Goal: Task Accomplishment & Management: Manage account settings

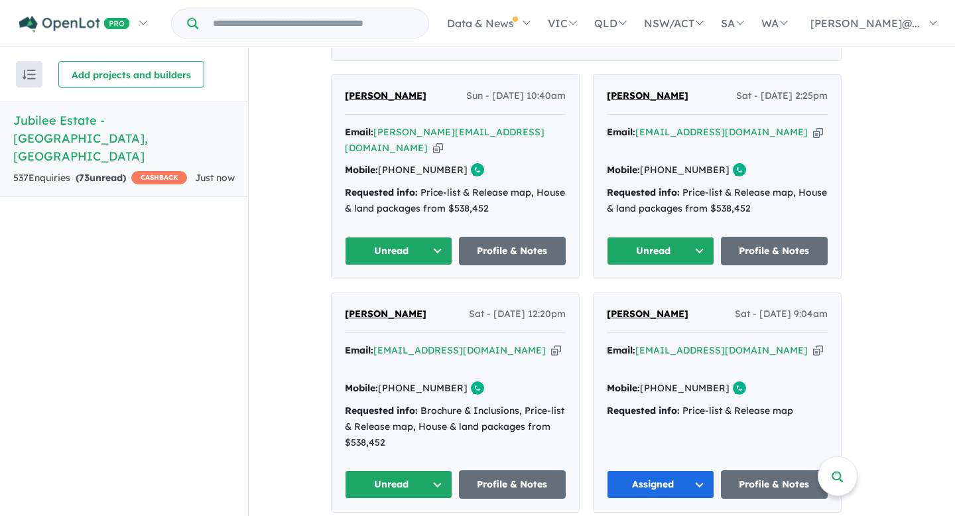
scroll to position [584, 0]
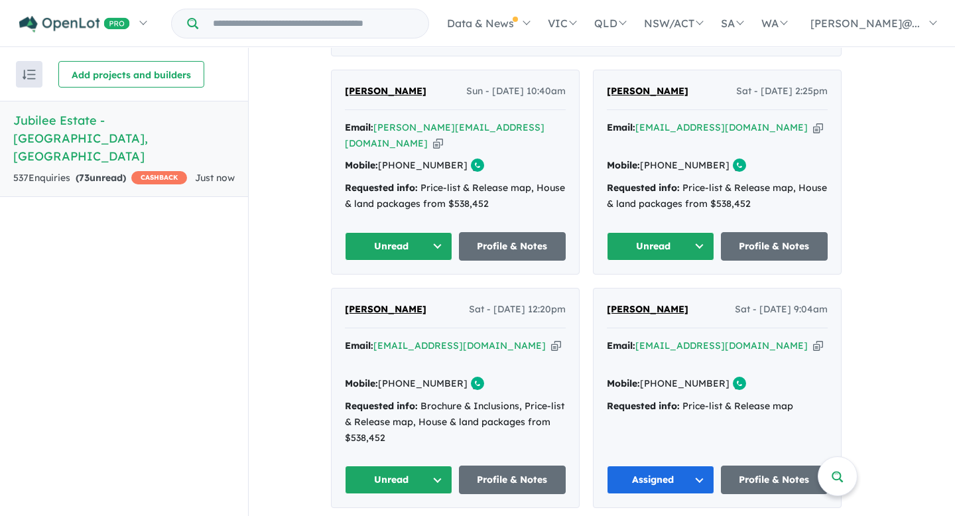
click at [701, 239] on button "Unread" at bounding box center [660, 246] width 107 height 29
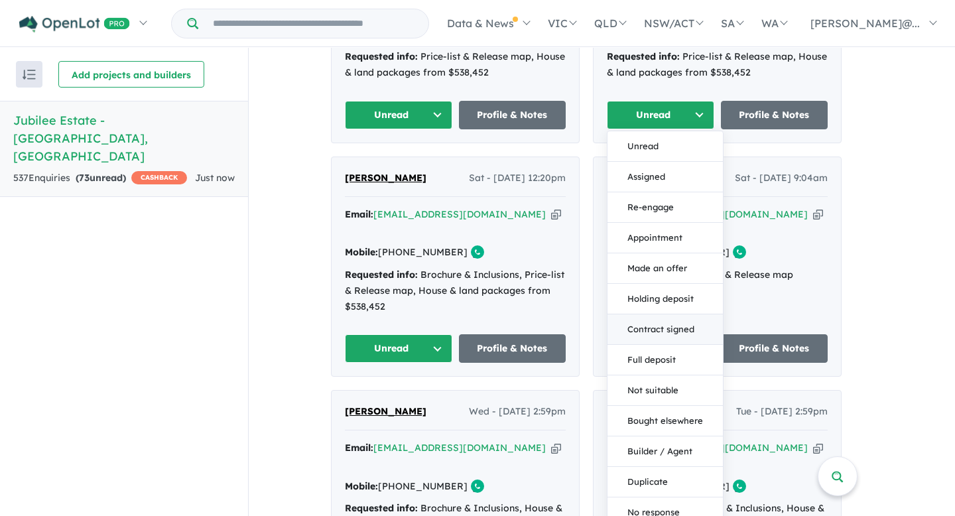
scroll to position [717, 0]
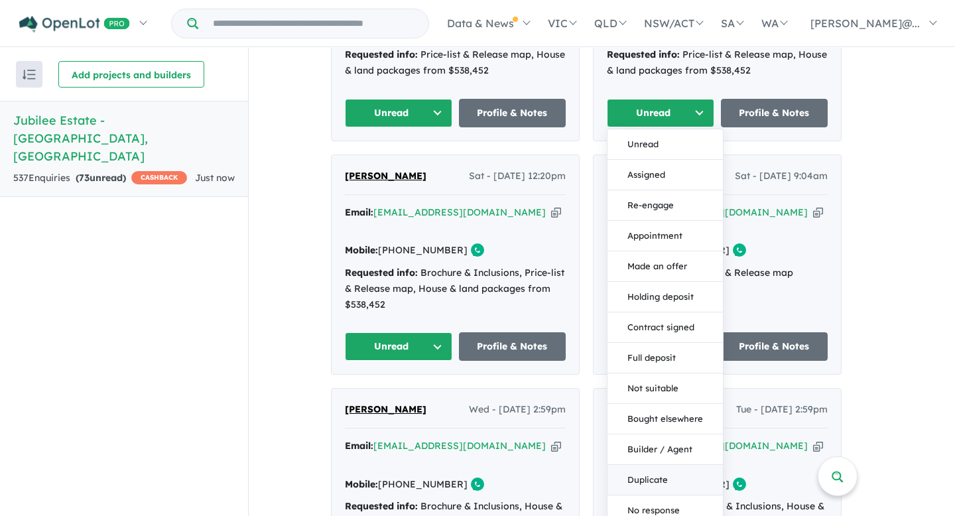
click at [670, 477] on button "Duplicate" at bounding box center [664, 480] width 115 height 30
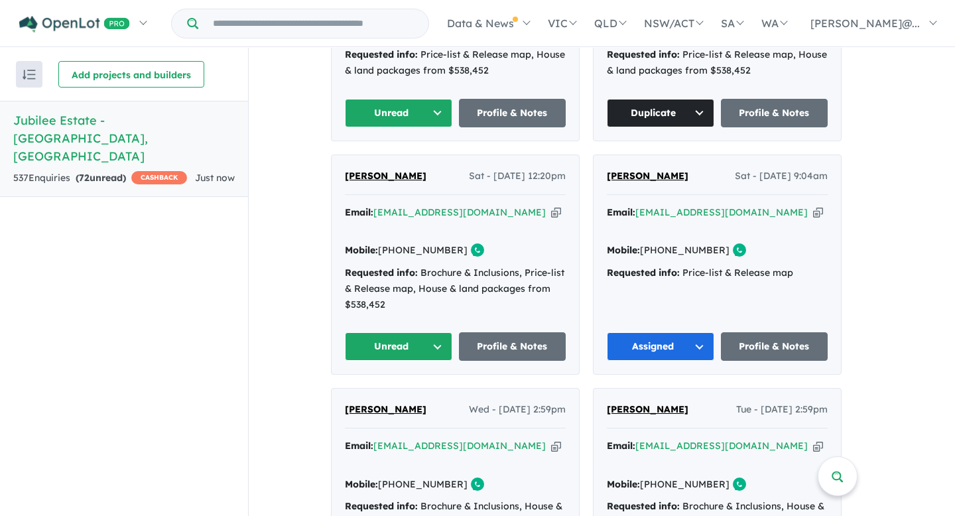
click at [443, 332] on button "Unread" at bounding box center [398, 346] width 107 height 29
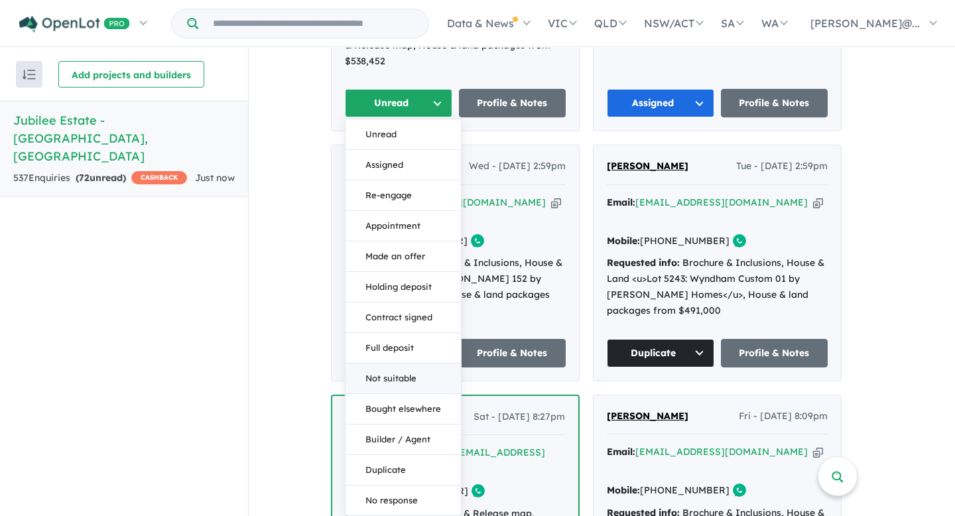
scroll to position [966, 0]
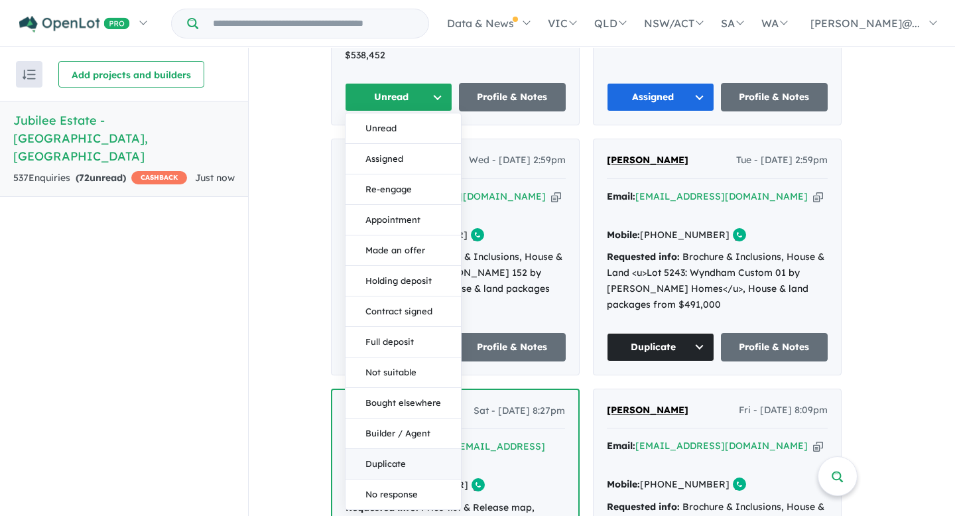
click at [404, 449] on button "Duplicate" at bounding box center [402, 464] width 115 height 30
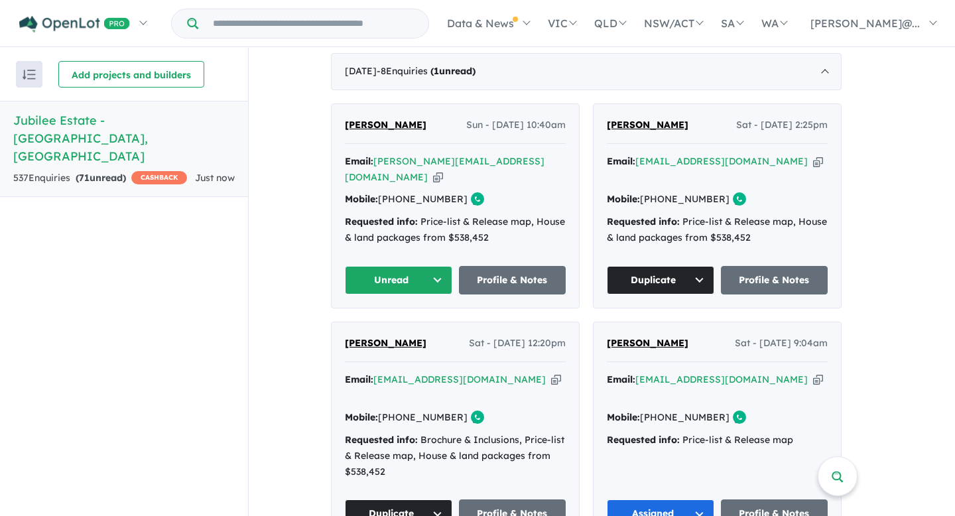
scroll to position [547, 0]
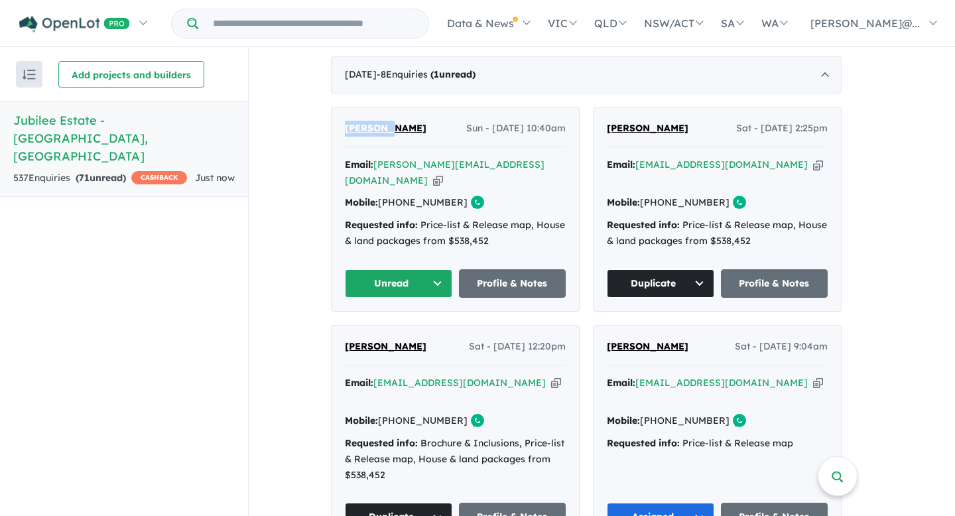
drag, startPoint x: 348, startPoint y: 124, endPoint x: 390, endPoint y: 125, distance: 41.8
click at [390, 125] on div "sharmila devi Sun - 10/08/2025, 10:40am Email: sharmila.devi93@yahoo.co.nz Copi…" at bounding box center [454, 209] width 247 height 204
copy span "sharmila"
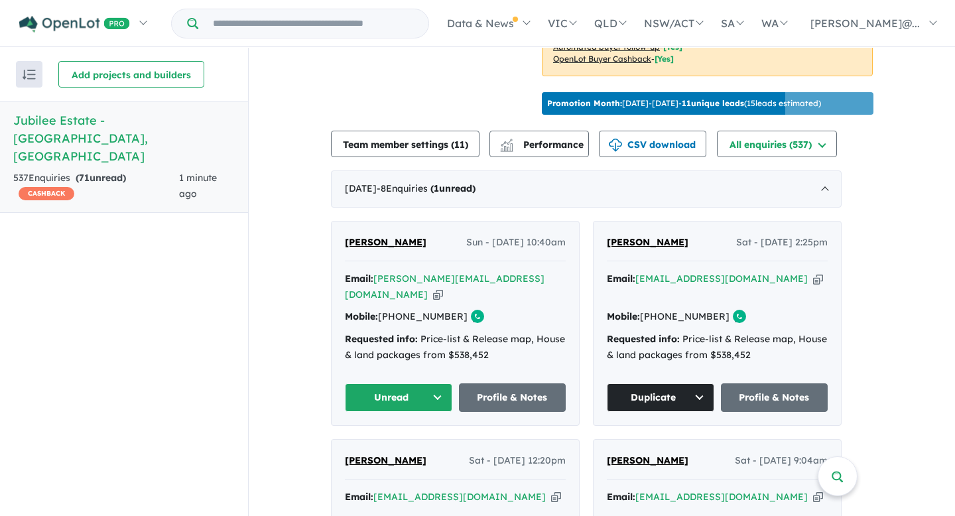
scroll to position [437, 0]
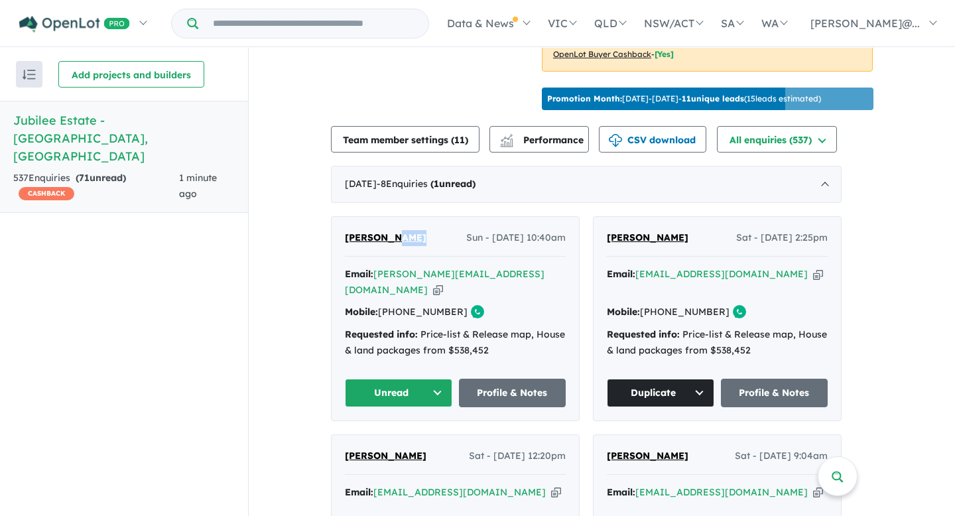
drag, startPoint x: 421, startPoint y: 231, endPoint x: 395, endPoint y: 231, distance: 25.9
click at [394, 231] on div "[PERSON_NAME] Sun - [DATE] 10:40am" at bounding box center [455, 243] width 221 height 27
copy span "devi"
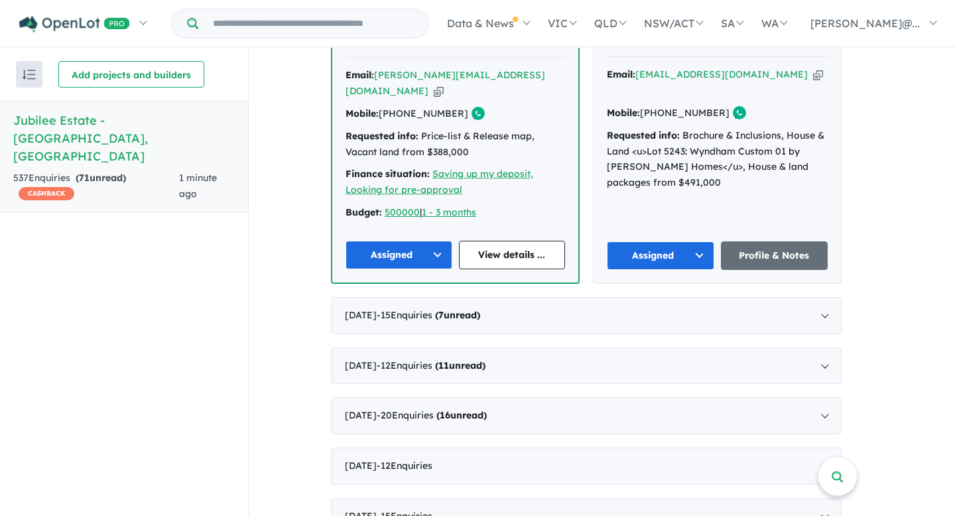
scroll to position [1347, 0]
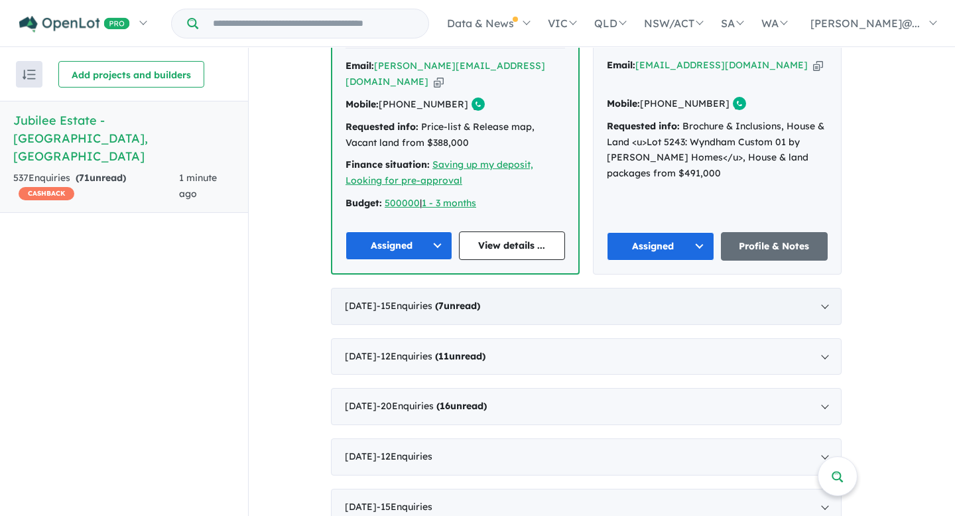
click at [634, 288] on div "[DATE] - 15 Enquir ies ( 7 unread)" at bounding box center [586, 306] width 510 height 37
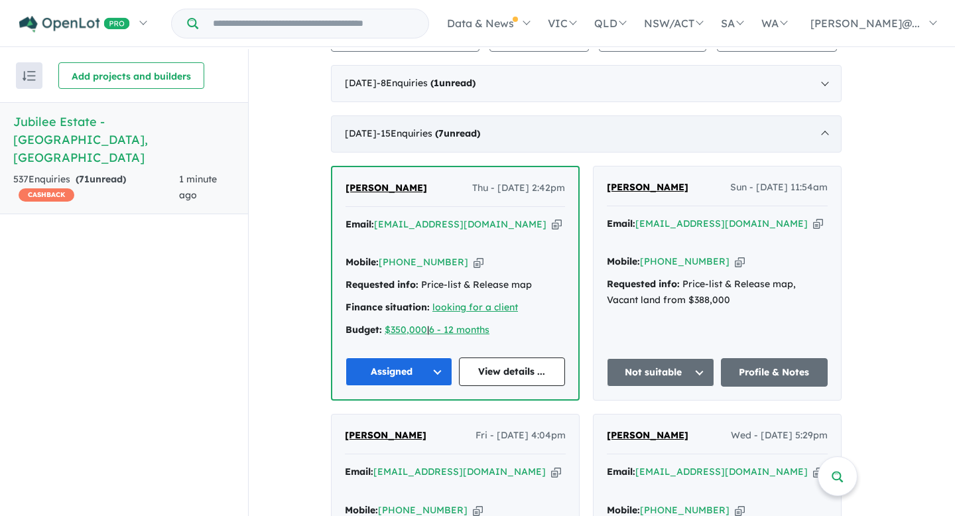
scroll to position [541, 0]
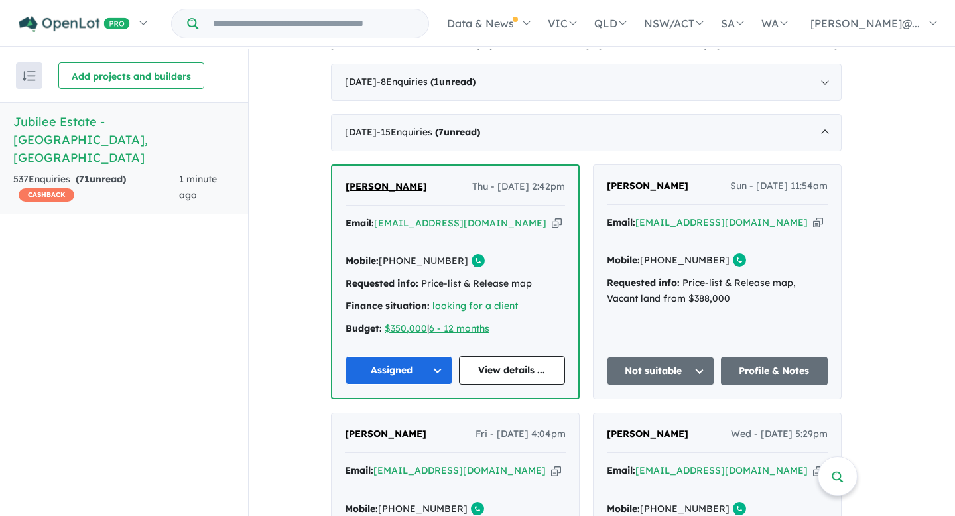
click at [552, 218] on icon "button" at bounding box center [557, 223] width 10 height 14
copy span "devi"
drag, startPoint x: 457, startPoint y: 242, endPoint x: 407, endPoint y: 245, distance: 49.8
click at [407, 253] on div "Mobile: [PHONE_NUMBER] Copied!" at bounding box center [454, 261] width 219 height 16
copy link "479 103 430"
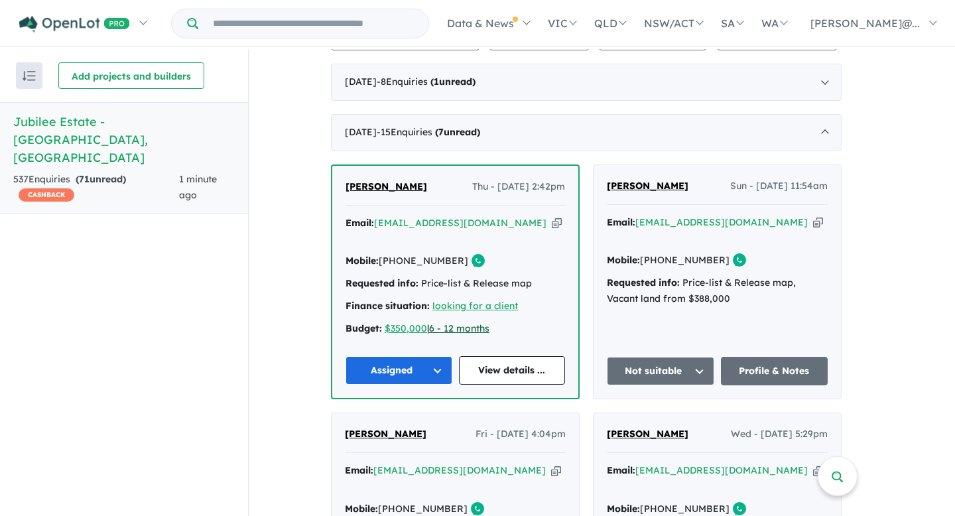
scroll to position [255, 0]
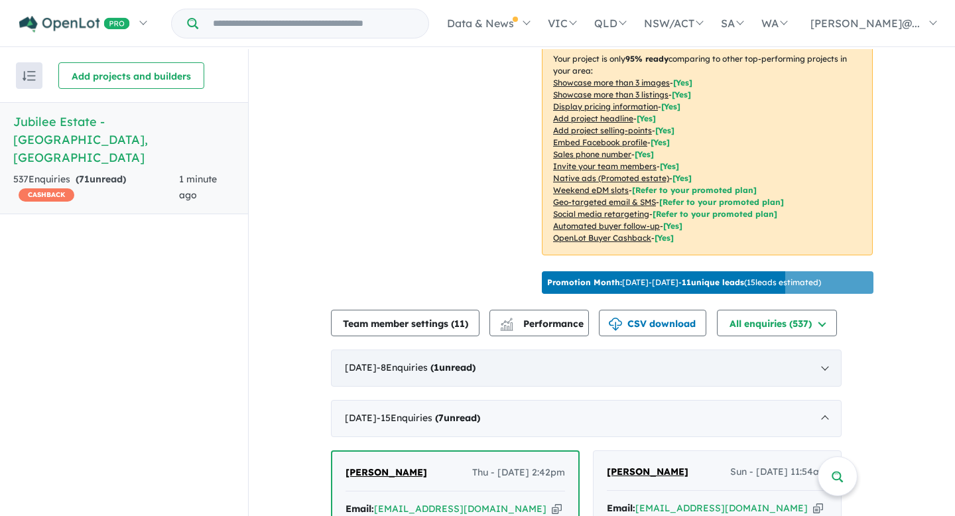
click at [840, 361] on div "[DATE] - 8 Enquir ies ( 1 unread)" at bounding box center [586, 367] width 510 height 37
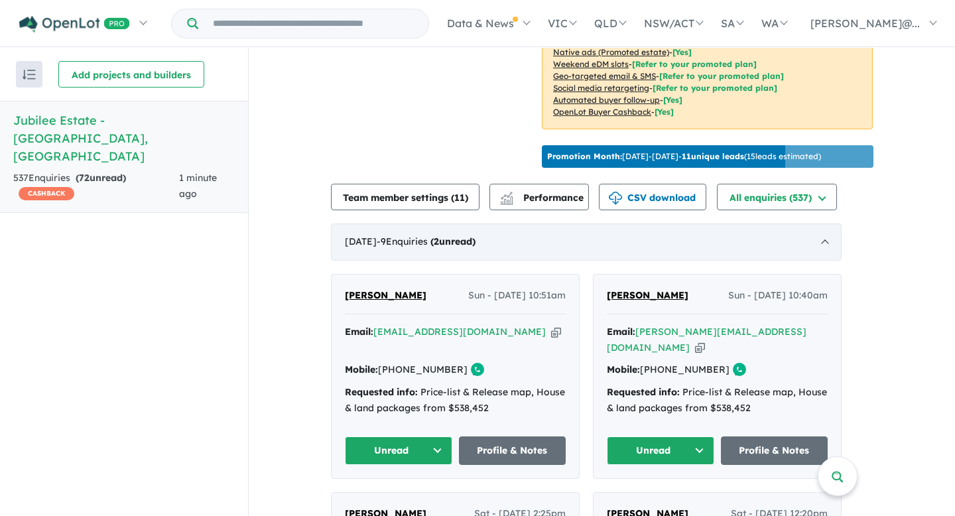
scroll to position [384, 0]
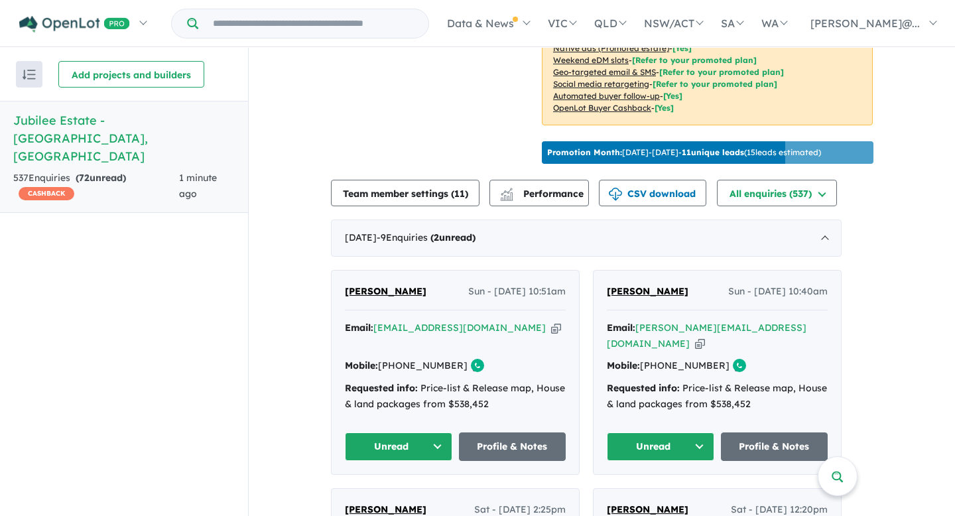
click at [706, 432] on button "Unread" at bounding box center [660, 446] width 107 height 29
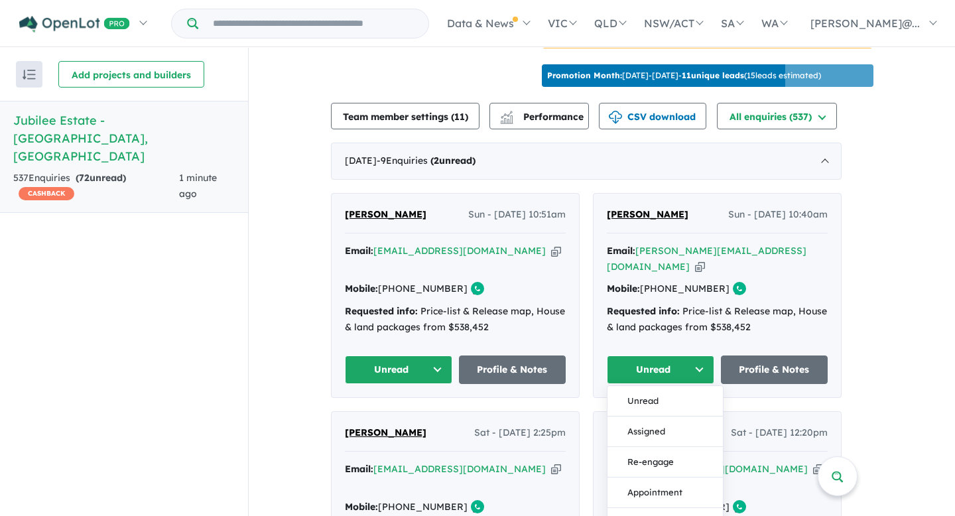
scroll to position [467, 0]
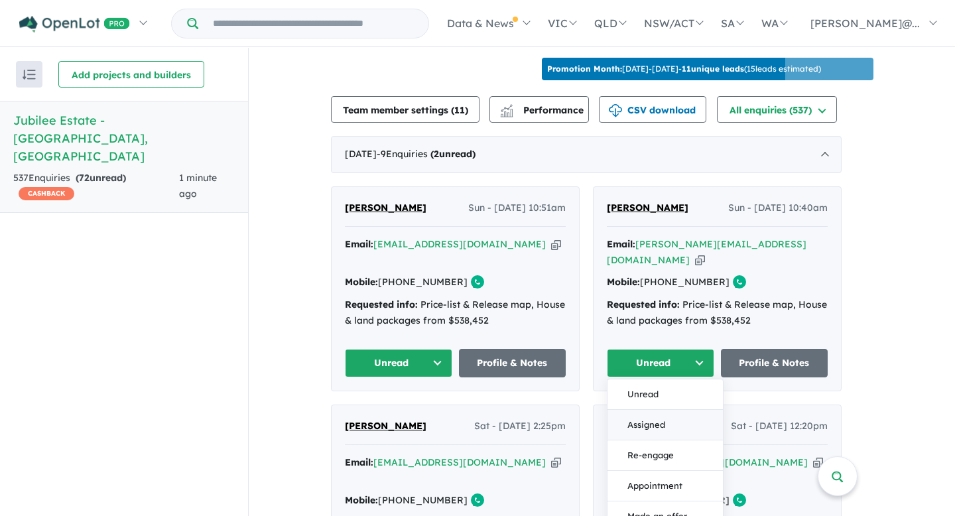
click at [664, 410] on button "Assigned" at bounding box center [664, 425] width 115 height 30
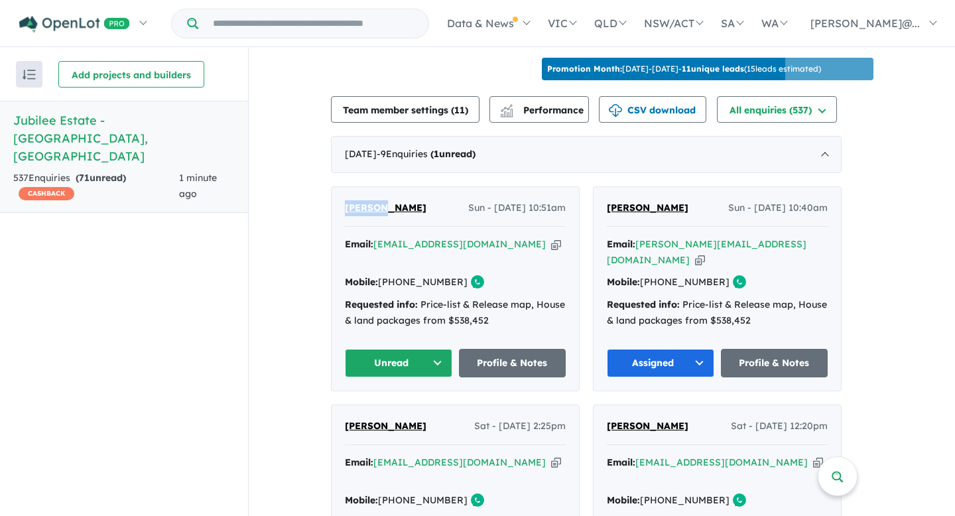
drag, startPoint x: 345, startPoint y: 200, endPoint x: 390, endPoint y: 206, distance: 45.5
click at [390, 206] on div "[PERSON_NAME] Sun - [DATE] 10:51am Email: [EMAIL_ADDRESS][DOMAIN_NAME] Copied! …" at bounding box center [454, 289] width 247 height 204
copy span "[PERSON_NAME]"
drag, startPoint x: 436, startPoint y: 204, endPoint x: 394, endPoint y: 208, distance: 42.7
click at [394, 208] on div "[PERSON_NAME] Sun - [DATE] 10:51am" at bounding box center [455, 213] width 221 height 27
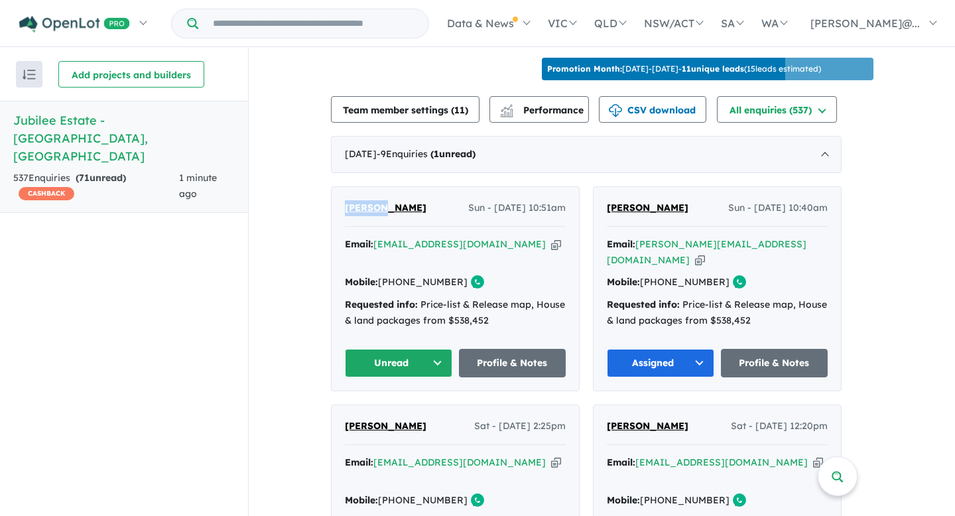
copy span "Essuman"
click at [551, 241] on icon "button" at bounding box center [556, 244] width 10 height 14
copy span "Essuman"
drag, startPoint x: 456, startPoint y: 261, endPoint x: 406, endPoint y: 266, distance: 50.7
click at [406, 274] on div "Mobile: [PHONE_NUMBER] Copied!" at bounding box center [455, 282] width 221 height 16
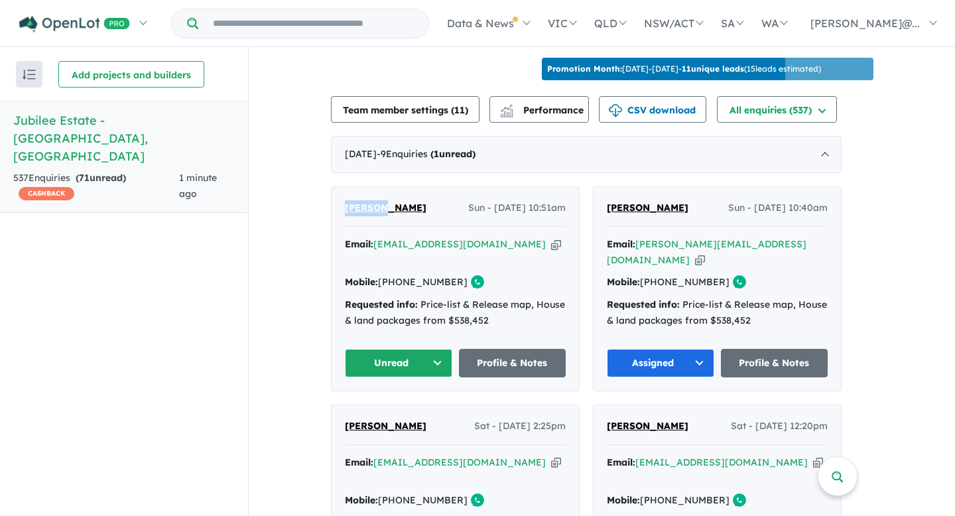
copy link "439 348 835"
click at [442, 349] on button "Unread" at bounding box center [398, 363] width 107 height 29
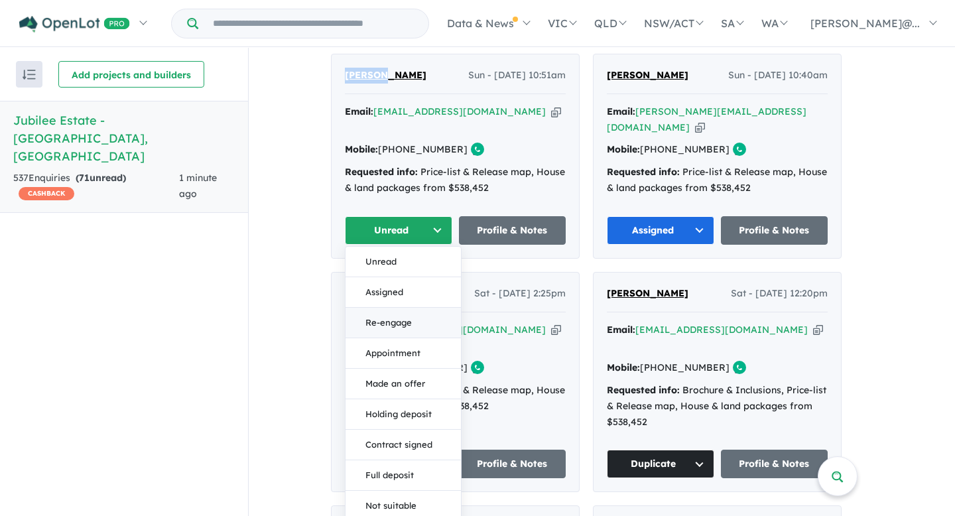
scroll to position [611, 0]
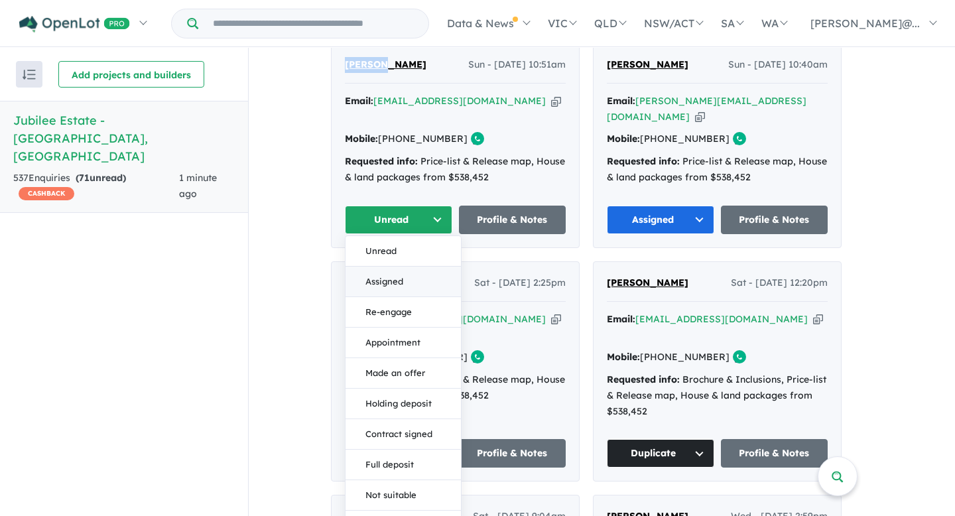
click at [412, 266] on button "Assigned" at bounding box center [402, 281] width 115 height 30
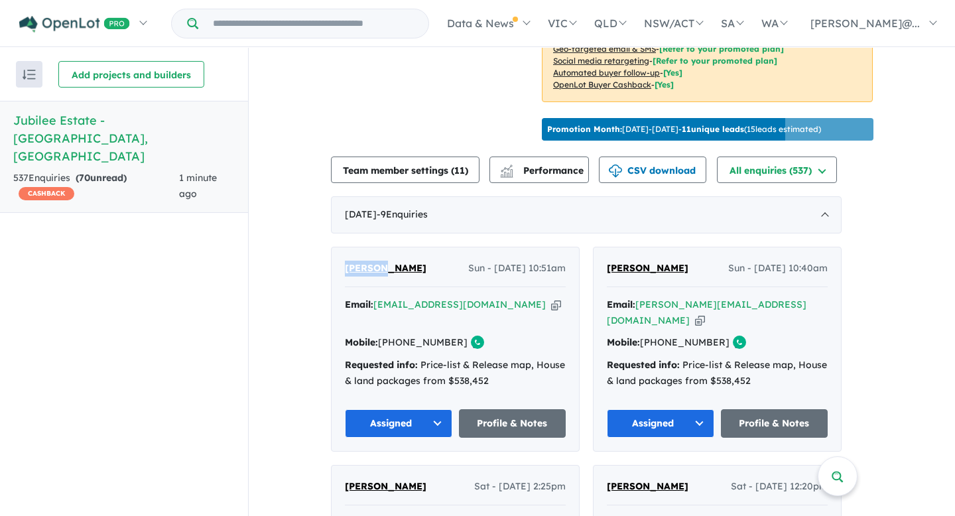
scroll to position [412, 0]
